Goal: Communication & Community: Answer question/provide support

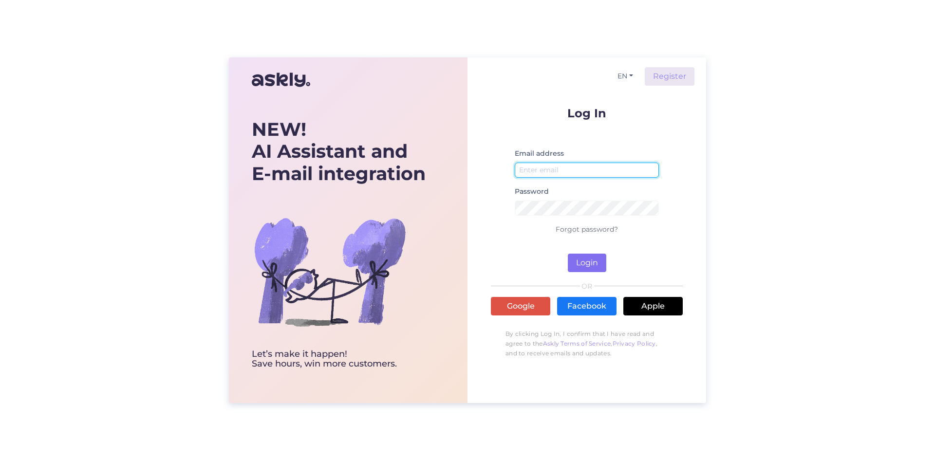
type input "[EMAIL_ADDRESS][DOMAIN_NAME]"
click at [589, 267] on button "Login" at bounding box center [587, 263] width 38 height 18
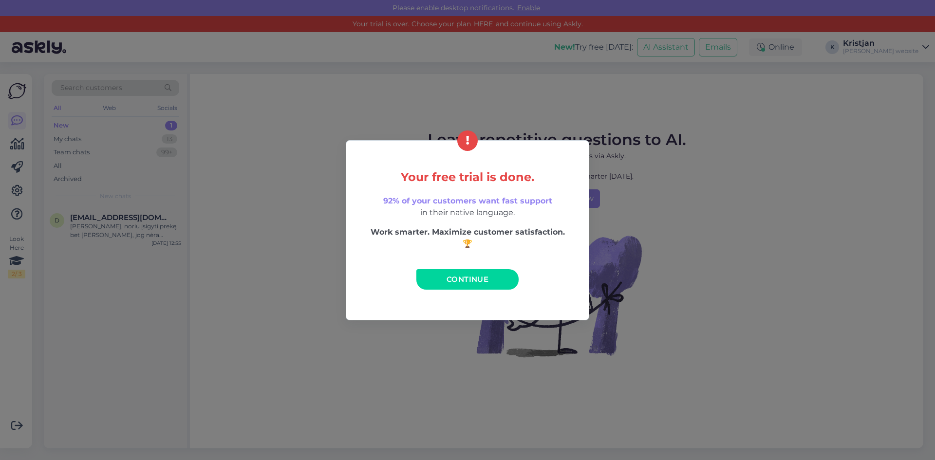
click at [486, 284] on link "Continue" at bounding box center [467, 279] width 102 height 20
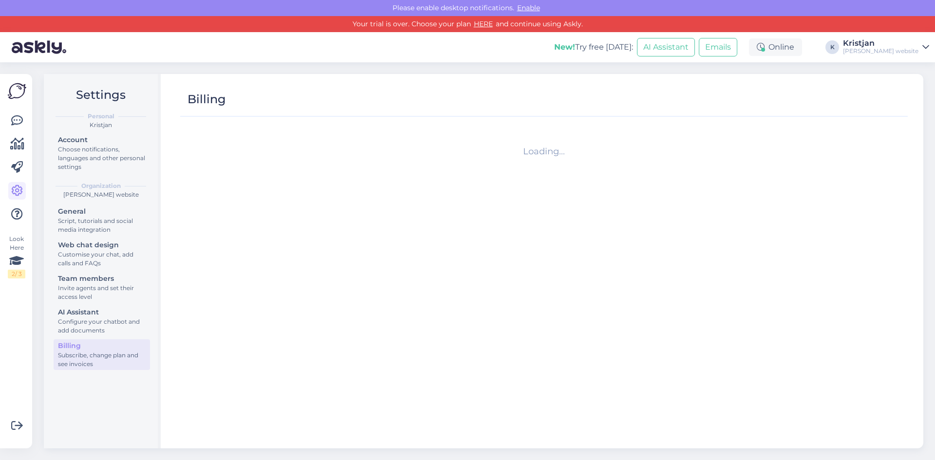
click at [22, 101] on div "Look Here 2 / 3" at bounding box center [17, 261] width 18 height 359
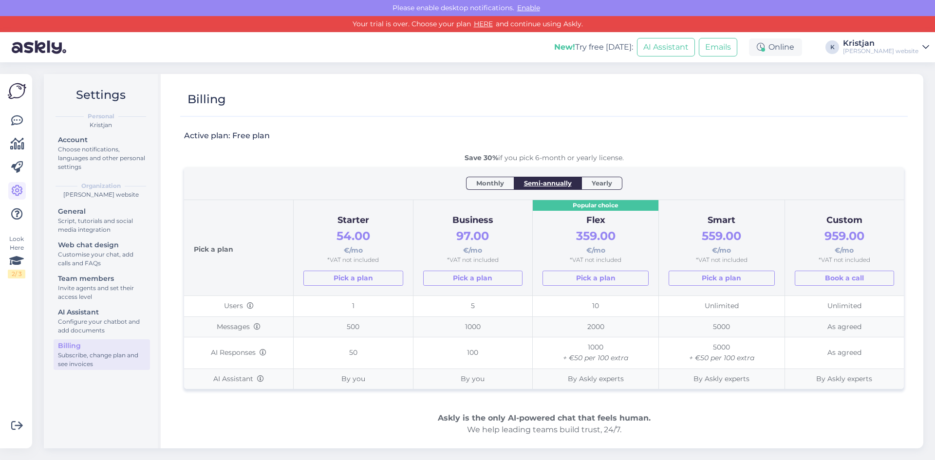
click at [13, 134] on div at bounding box center [17, 167] width 18 height 111
click at [16, 119] on icon at bounding box center [17, 121] width 12 height 12
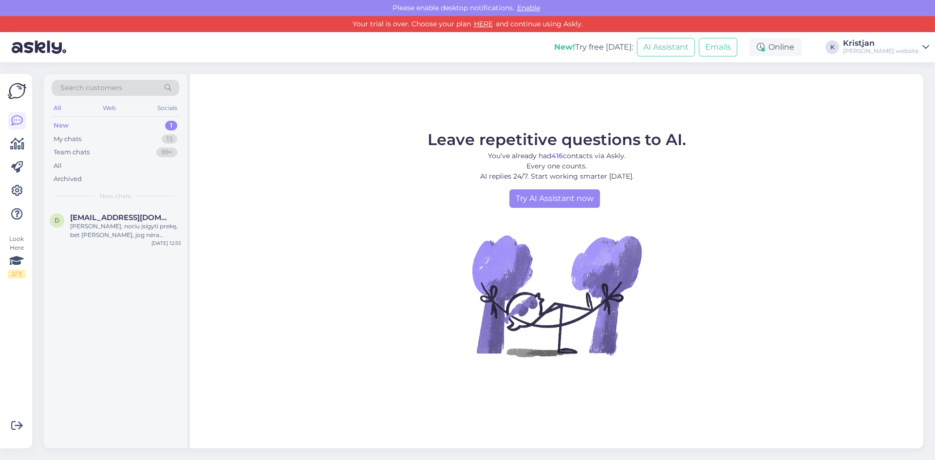
click at [66, 127] on div "New" at bounding box center [61, 126] width 15 height 10
click at [68, 141] on div "My chats" at bounding box center [68, 139] width 28 height 10
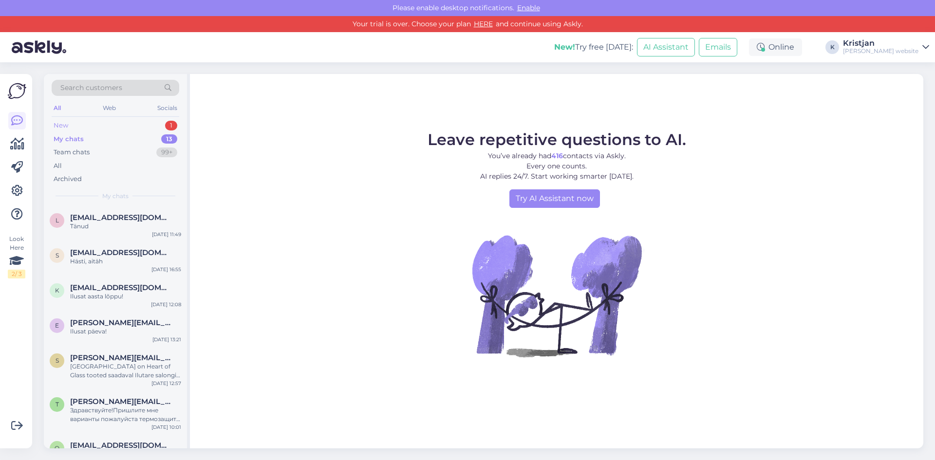
click at [77, 128] on div "New 1" at bounding box center [116, 126] width 128 height 14
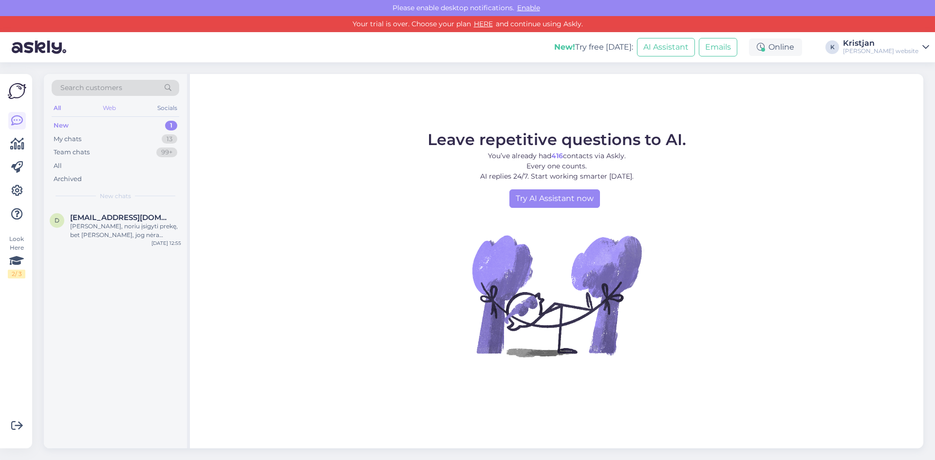
click at [102, 106] on div "Web" at bounding box center [109, 108] width 17 height 13
click at [64, 113] on div "All Web Socials" at bounding box center [116, 109] width 128 height 15
click at [63, 108] on div "All" at bounding box center [57, 108] width 11 height 13
click at [76, 156] on div "Team chats" at bounding box center [72, 153] width 36 height 10
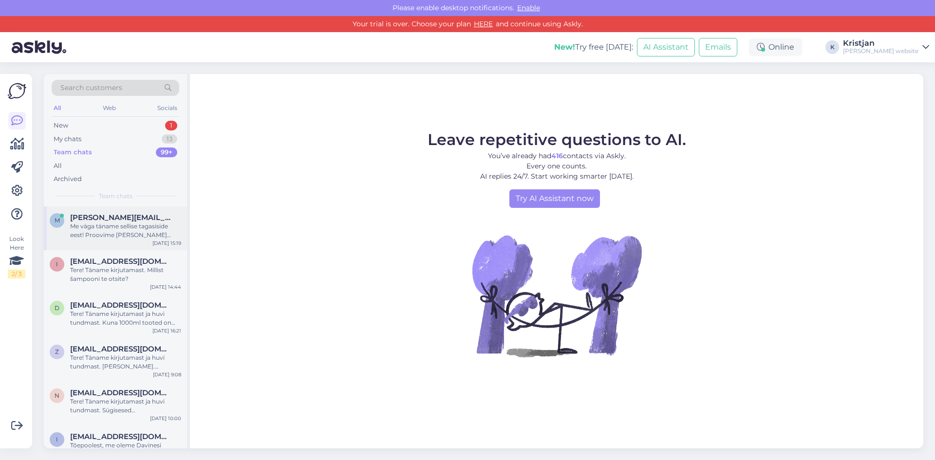
click at [133, 233] on div "Me väga täname sellise tagasiside eest! Proovime [PERSON_NAME] endast parima. J…" at bounding box center [125, 231] width 111 height 18
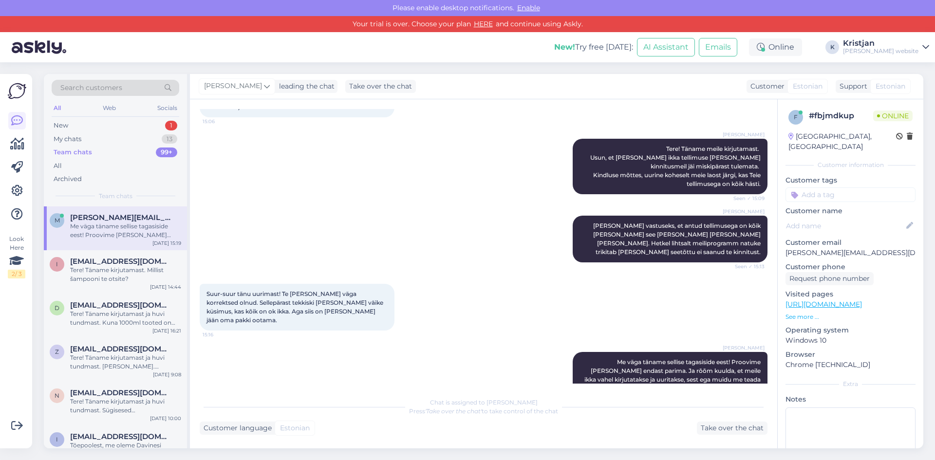
scroll to position [153, 0]
